Goal: Task Accomplishment & Management: Complete application form

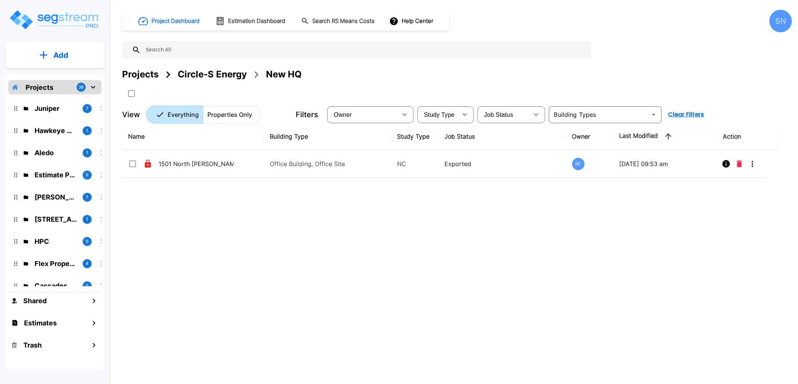
click at [270, 232] on div "Name Building Type Study Type Job Status Owner Last Modified Action 1501 North …" at bounding box center [450, 242] width 656 height 238
click at [92, 87] on icon "mailbox folders" at bounding box center [93, 87] width 5 height 3
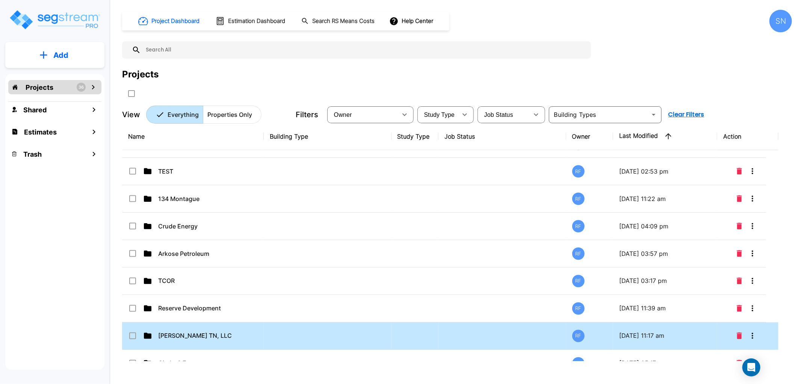
scroll to position [832, 0]
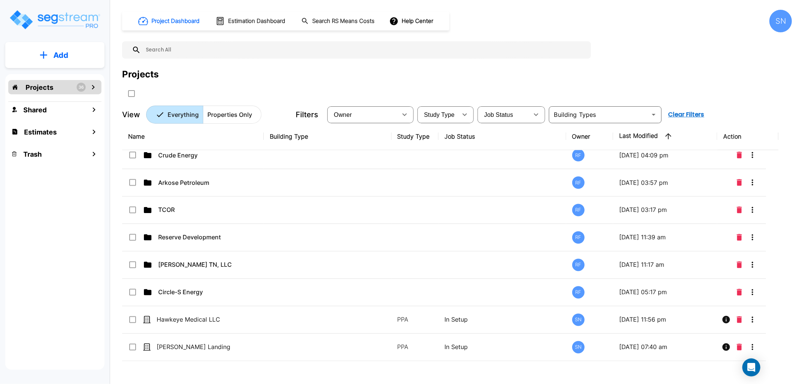
click at [73, 58] on button "Add" at bounding box center [54, 55] width 99 height 22
click at [63, 76] on p "Add Folder" at bounding box center [59, 75] width 31 height 9
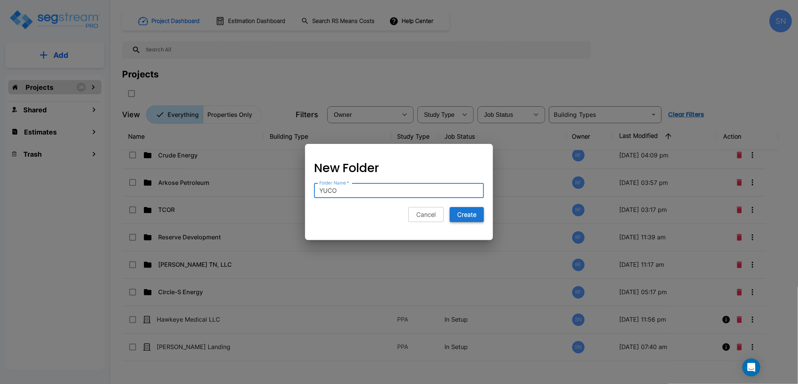
type input "YUCO"
click at [461, 216] on button "Create" at bounding box center [467, 214] width 34 height 15
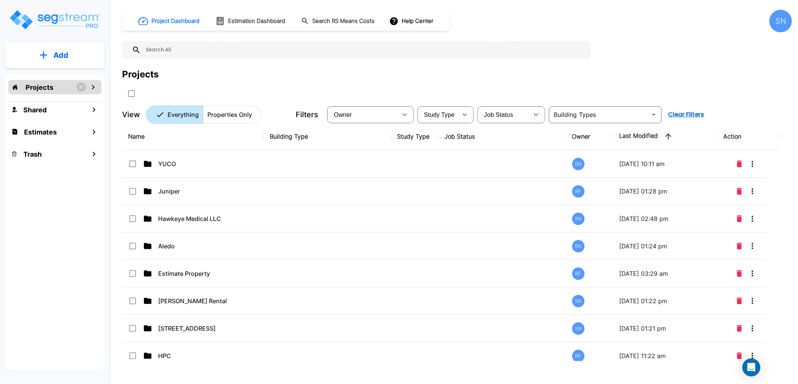
click at [72, 63] on button "Add" at bounding box center [54, 55] width 99 height 22
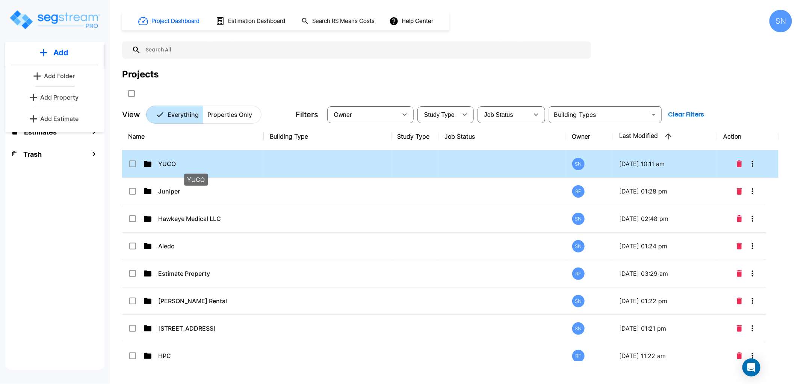
click at [180, 165] on p "YUCO" at bounding box center [195, 163] width 75 height 9
checkbox input "true"
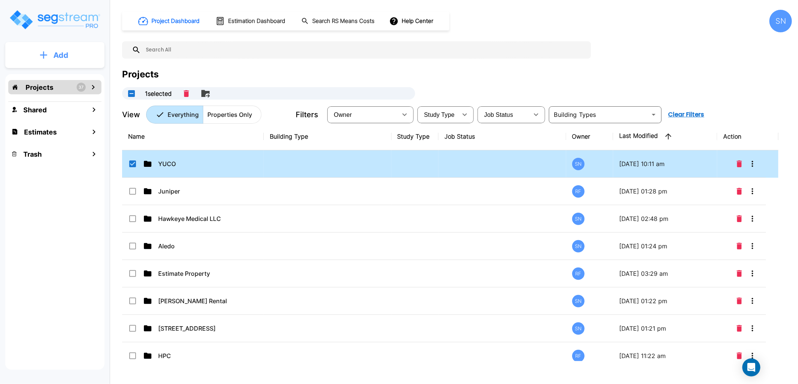
click at [62, 55] on p "Add" at bounding box center [60, 55] width 15 height 11
click at [76, 100] on p "Add Property" at bounding box center [59, 97] width 38 height 9
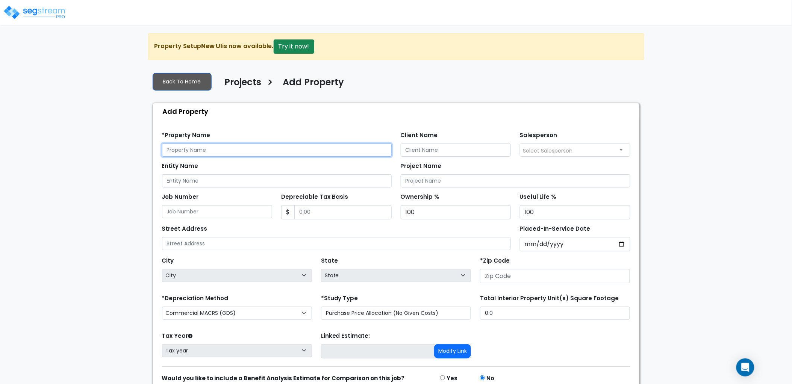
click at [197, 148] on input "text" at bounding box center [277, 150] width 230 height 13
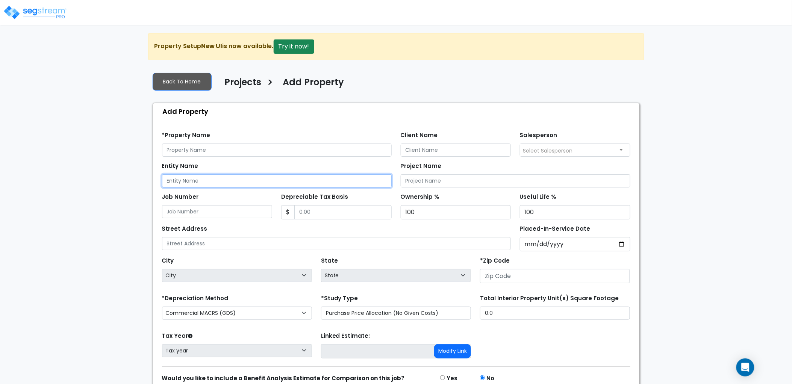
click at [193, 181] on input "Entity Name" at bounding box center [277, 180] width 230 height 13
paste input "567 Partners, LLC"
type input "567 Partners, LLC"
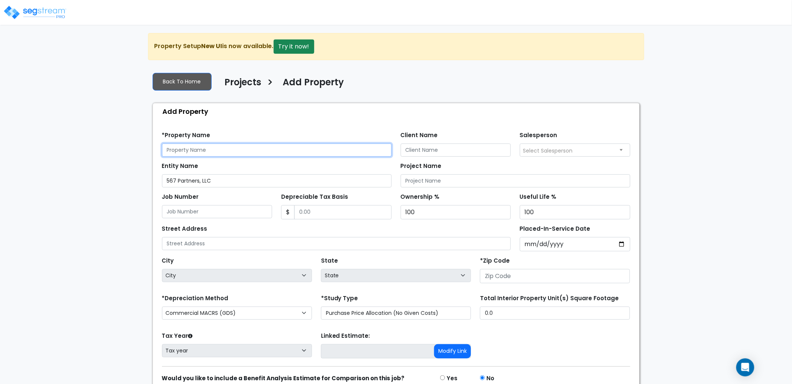
click at [191, 145] on input "text" at bounding box center [277, 150] width 230 height 13
paste input "567 Partners, LLC"
type input "567 Partners, LLC"
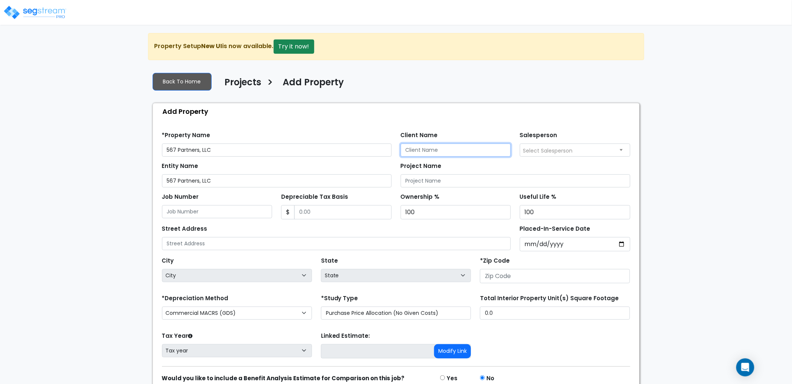
click at [415, 145] on input "Client Name" at bounding box center [455, 150] width 110 height 13
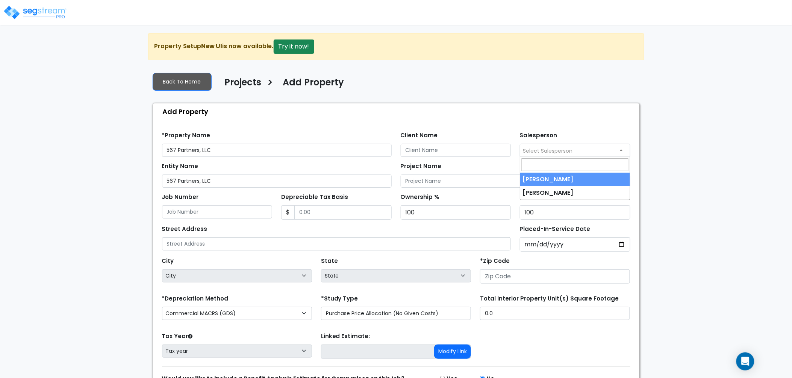
click at [560, 154] on span "Select Salesperson" at bounding box center [548, 151] width 50 height 8
select select "127"
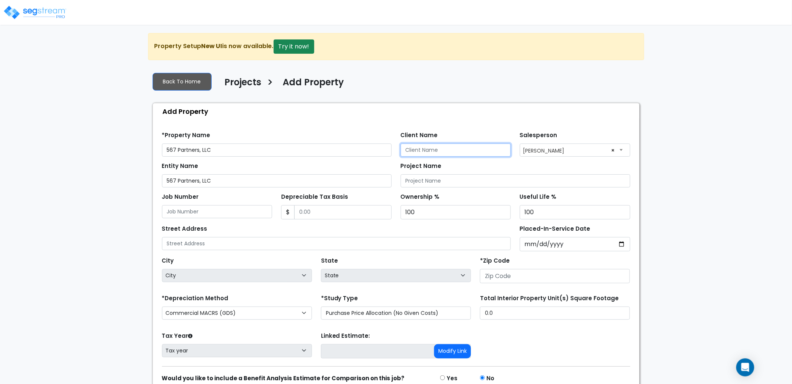
click at [438, 151] on input "Client Name" at bounding box center [455, 150] width 110 height 13
click at [434, 148] on input "Client Name" at bounding box center [455, 150] width 110 height 13
type input "[PERSON_NAME]"
click at [481, 127] on div "*Property Name 567 Partners, LLC Client Name [PERSON_NAME] Salesperson Select S…" at bounding box center [395, 141] width 477 height 31
click at [286, 165] on div "Entity Name 567 Partners, LLC" at bounding box center [277, 173] width 230 height 27
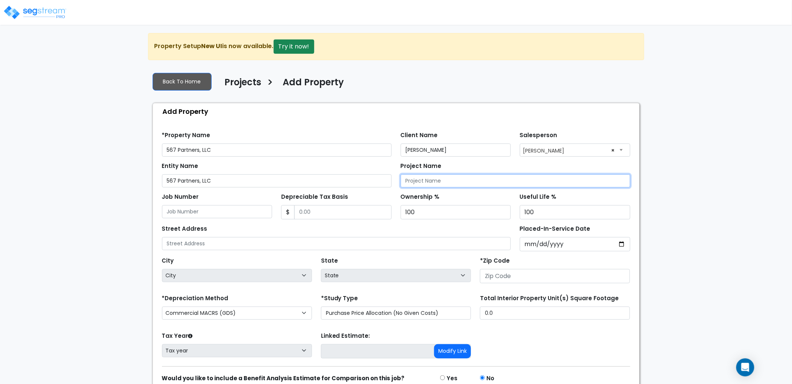
click at [432, 184] on input "Project Name" at bounding box center [515, 180] width 230 height 13
drag, startPoint x: 245, startPoint y: 181, endPoint x: 150, endPoint y: 186, distance: 95.9
click at [150, 186] on div "Back To Home Projects > Add Property Add Property Find these errors below in th…" at bounding box center [396, 243] width 496 height 354
click at [499, 183] on input "Project Name" at bounding box center [515, 180] width 230 height 13
paste input "567 Partners, LLC"
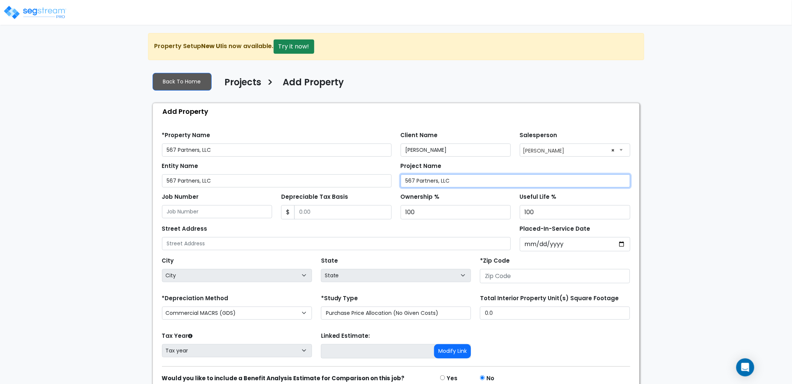
type input "567 Partners, LLC"
click at [481, 165] on div "Project Name 567 Partners, LLC" at bounding box center [515, 173] width 230 height 27
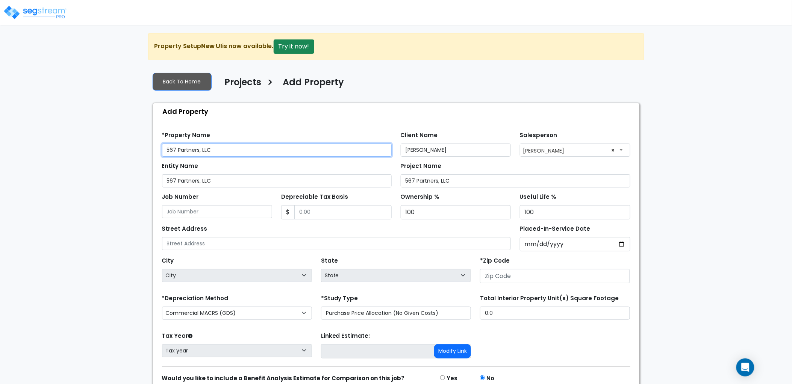
drag, startPoint x: 218, startPoint y: 149, endPoint x: 113, endPoint y: 160, distance: 106.1
click at [113, 160] on div "We are Building your Property. So please grab a coffee and let us do the heavy …" at bounding box center [396, 226] width 792 height 387
type input "Yuco Management Inc"
click at [281, 115] on div "Add Property" at bounding box center [398, 111] width 482 height 16
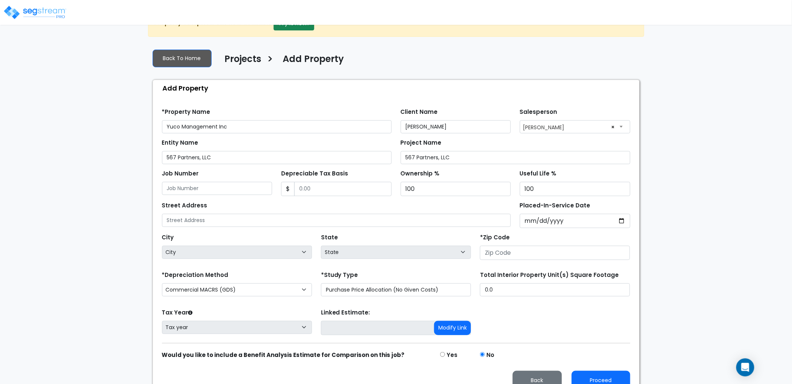
scroll to position [36, 0]
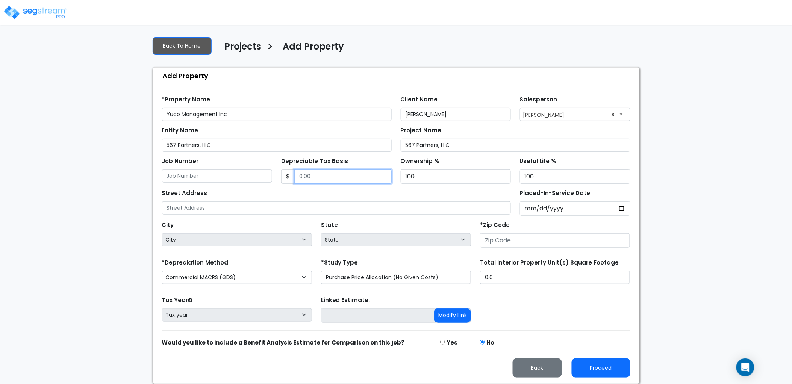
click at [317, 176] on input "Depreciable Tax Basis" at bounding box center [342, 176] width 97 height 14
click at [322, 172] on input "Depreciable Tax Basis" at bounding box center [342, 176] width 97 height 14
type input "7,267,500"
click at [402, 193] on div "Street Address" at bounding box center [336, 200] width 349 height 27
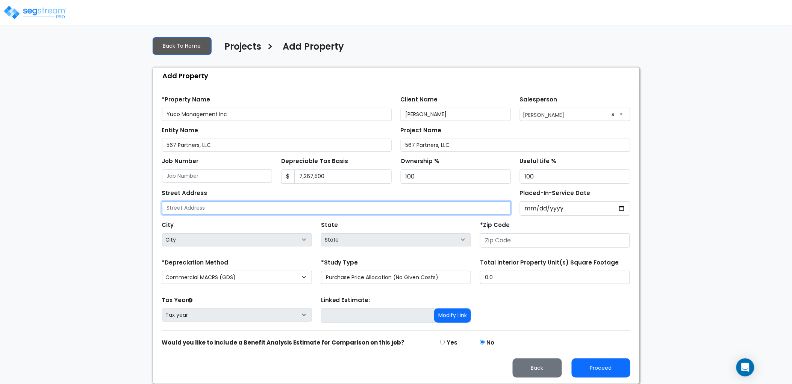
click at [262, 202] on input "text" at bounding box center [336, 207] width 349 height 13
click at [230, 211] on input "text" at bounding box center [336, 207] width 349 height 13
type input "[STREET_ADDRESS]"
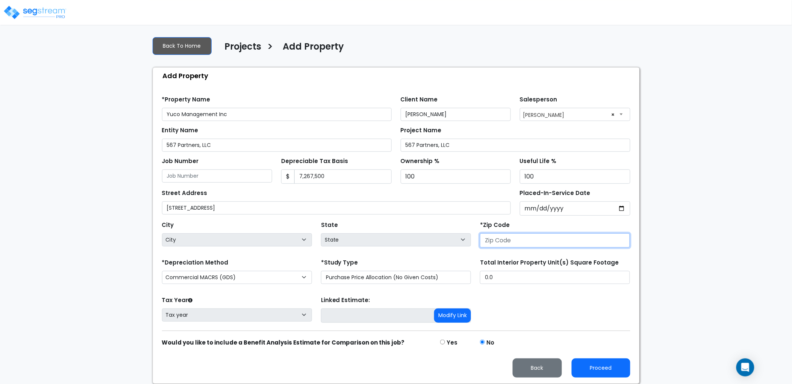
click at [495, 235] on input "number" at bounding box center [555, 240] width 150 height 14
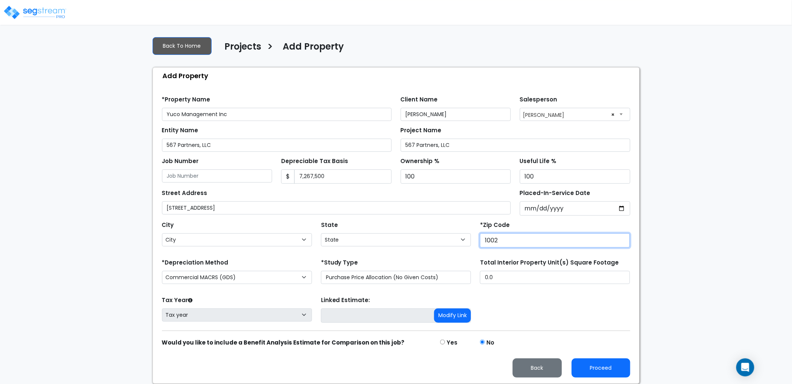
type input "10027"
select select "NY"
type input "10027"
click at [433, 220] on div "State State National Average AB AK AL AR AZ [GEOGRAPHIC_DATA] CA CO CT DC DE FL…" at bounding box center [395, 234] width 159 height 30
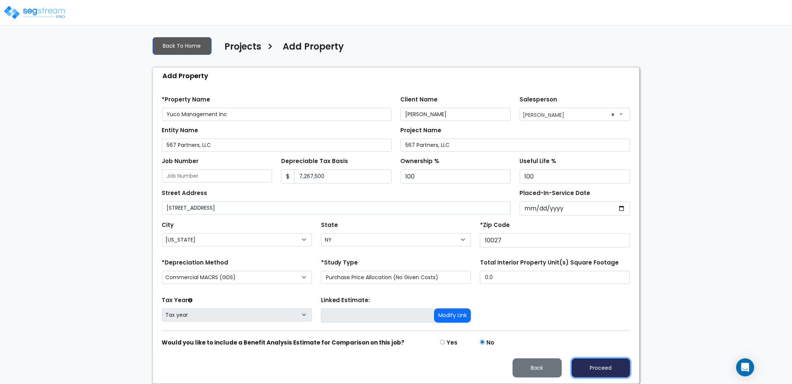
click at [605, 369] on button "Proceed" at bounding box center [600, 367] width 59 height 19
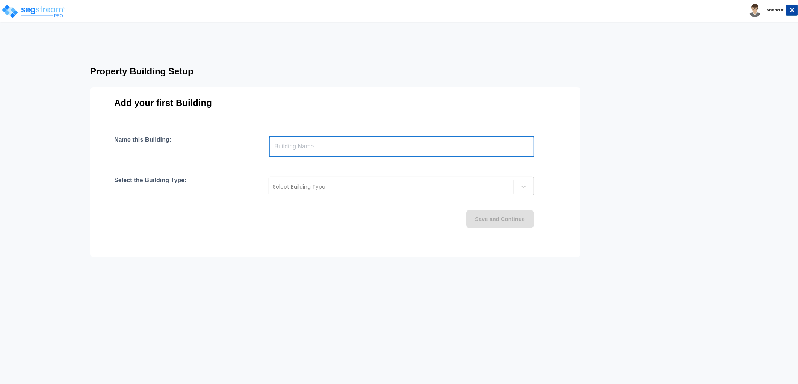
click at [314, 148] on input "text" at bounding box center [401, 146] width 265 height 21
click at [319, 188] on div at bounding box center [391, 186] width 237 height 9
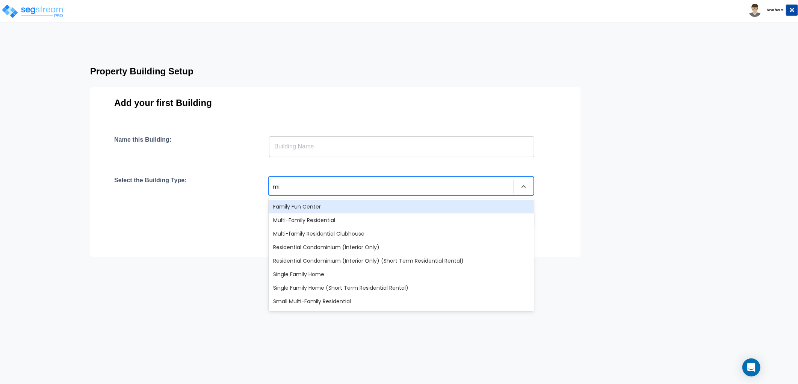
type input "mix"
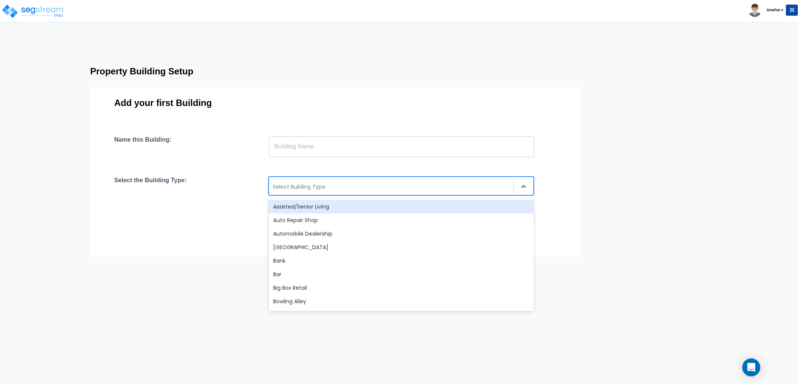
click at [520, 186] on icon at bounding box center [524, 187] width 8 height 8
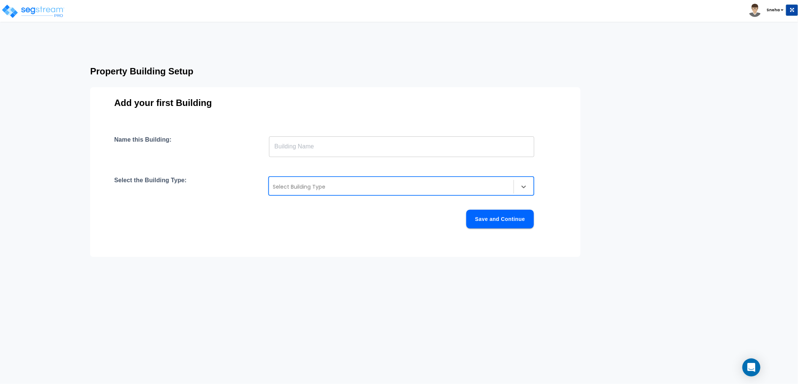
click at [349, 213] on div "Save and Continue" at bounding box center [324, 219] width 420 height 19
click at [371, 190] on div at bounding box center [391, 186] width 237 height 9
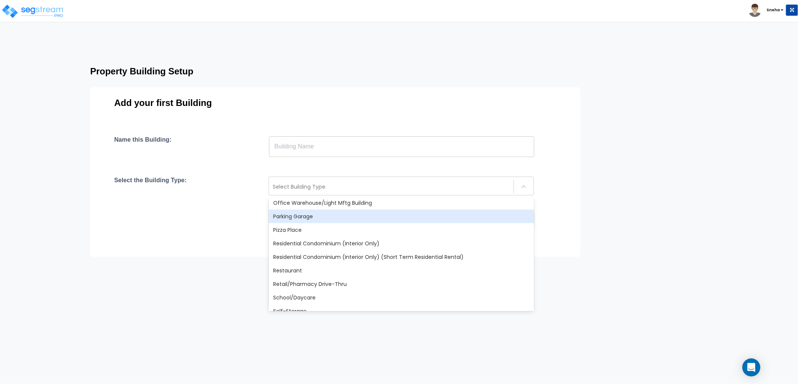
scroll to position [584, 0]
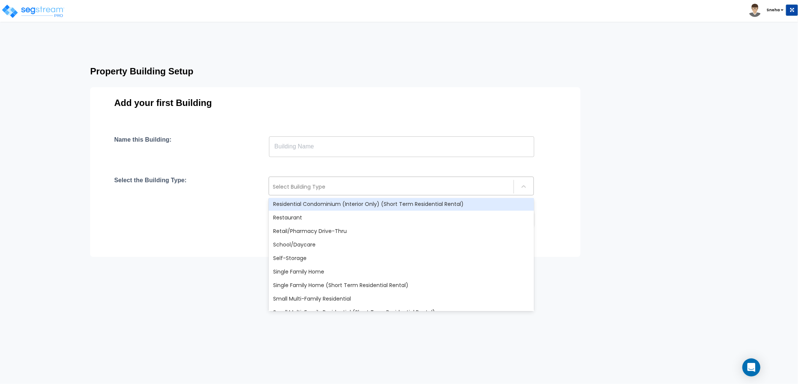
click at [297, 188] on div at bounding box center [391, 186] width 237 height 9
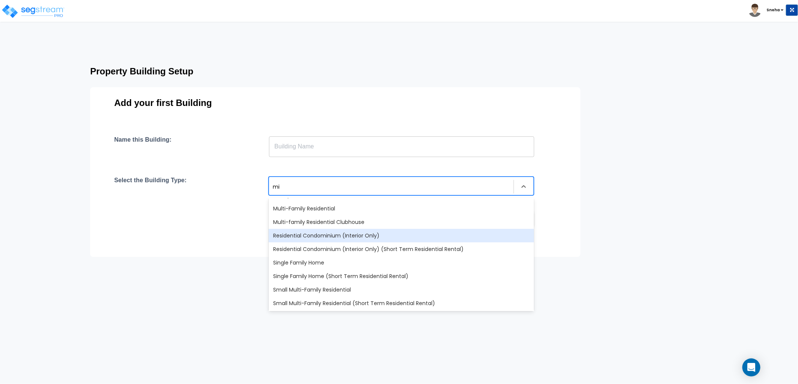
scroll to position [0, 0]
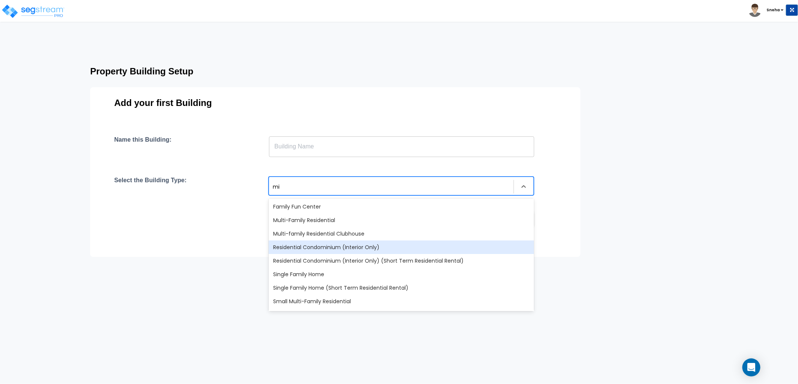
type input "m"
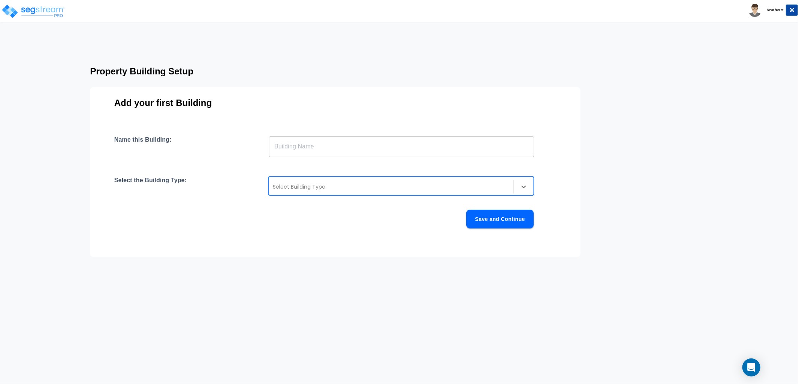
click at [632, 227] on div "Property Building Setup Add your first Building Name this Building: ​ Select th…" at bounding box center [350, 155] width 580 height 190
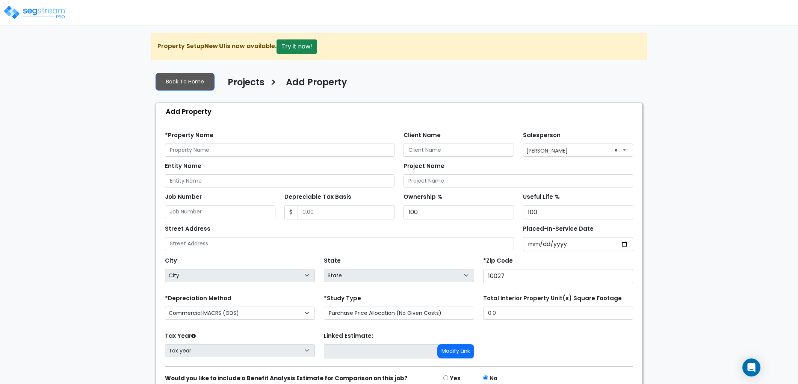
select select "127"
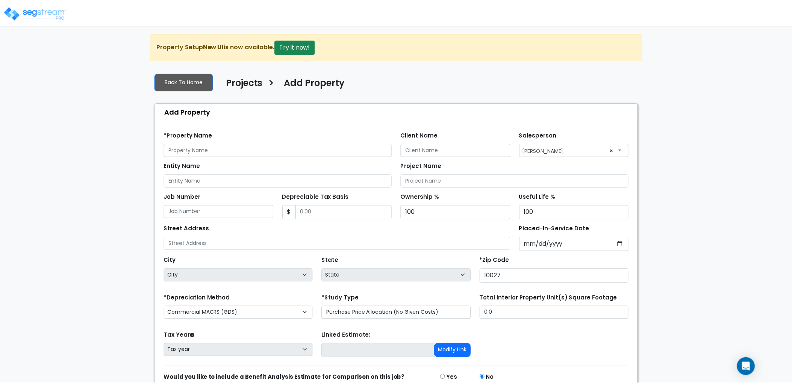
scroll to position [27, 0]
